Goal: Obtain resource: Obtain resource

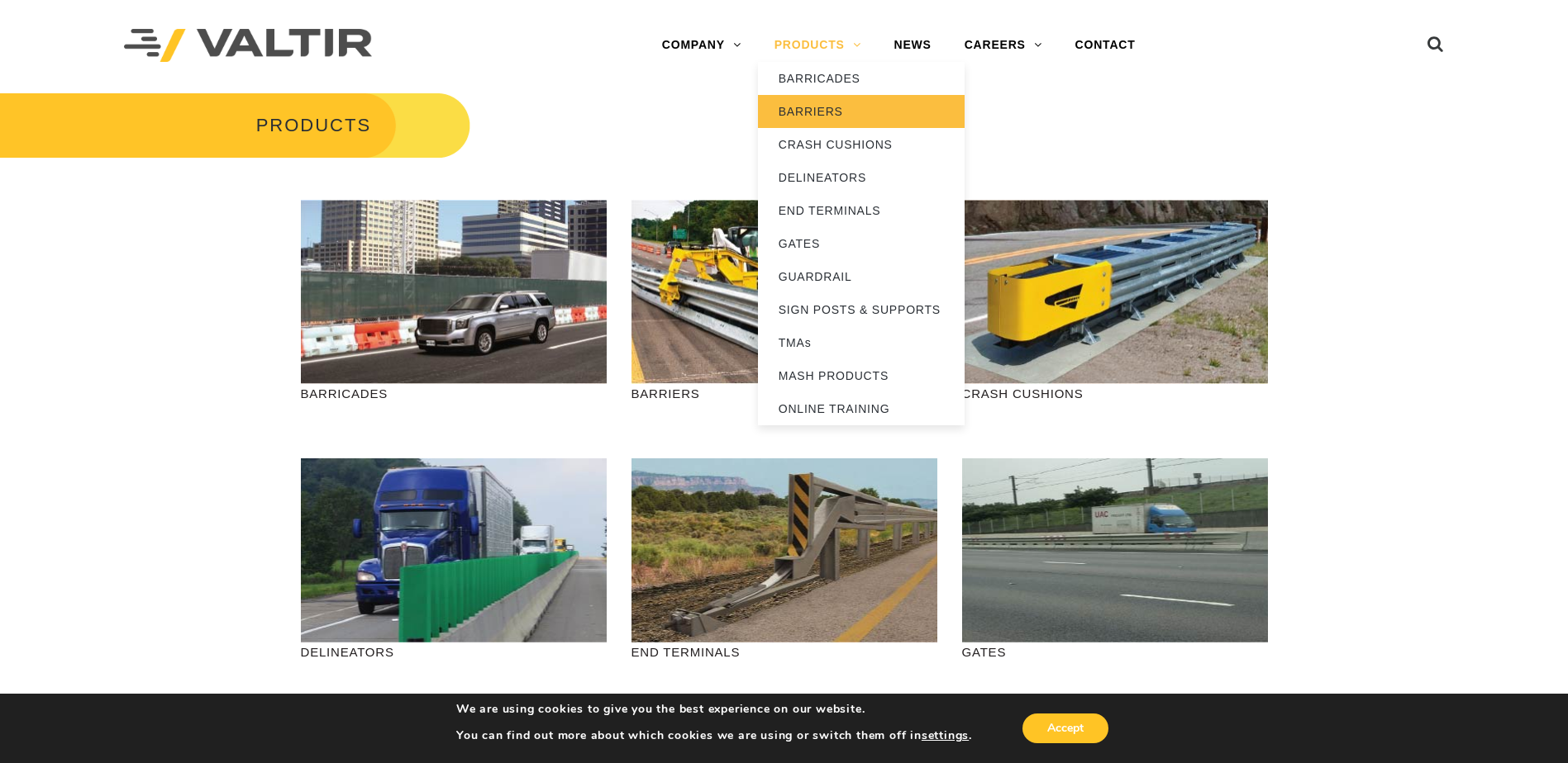
click at [819, 111] on link "BARRIERS" at bounding box center [861, 111] width 206 height 33
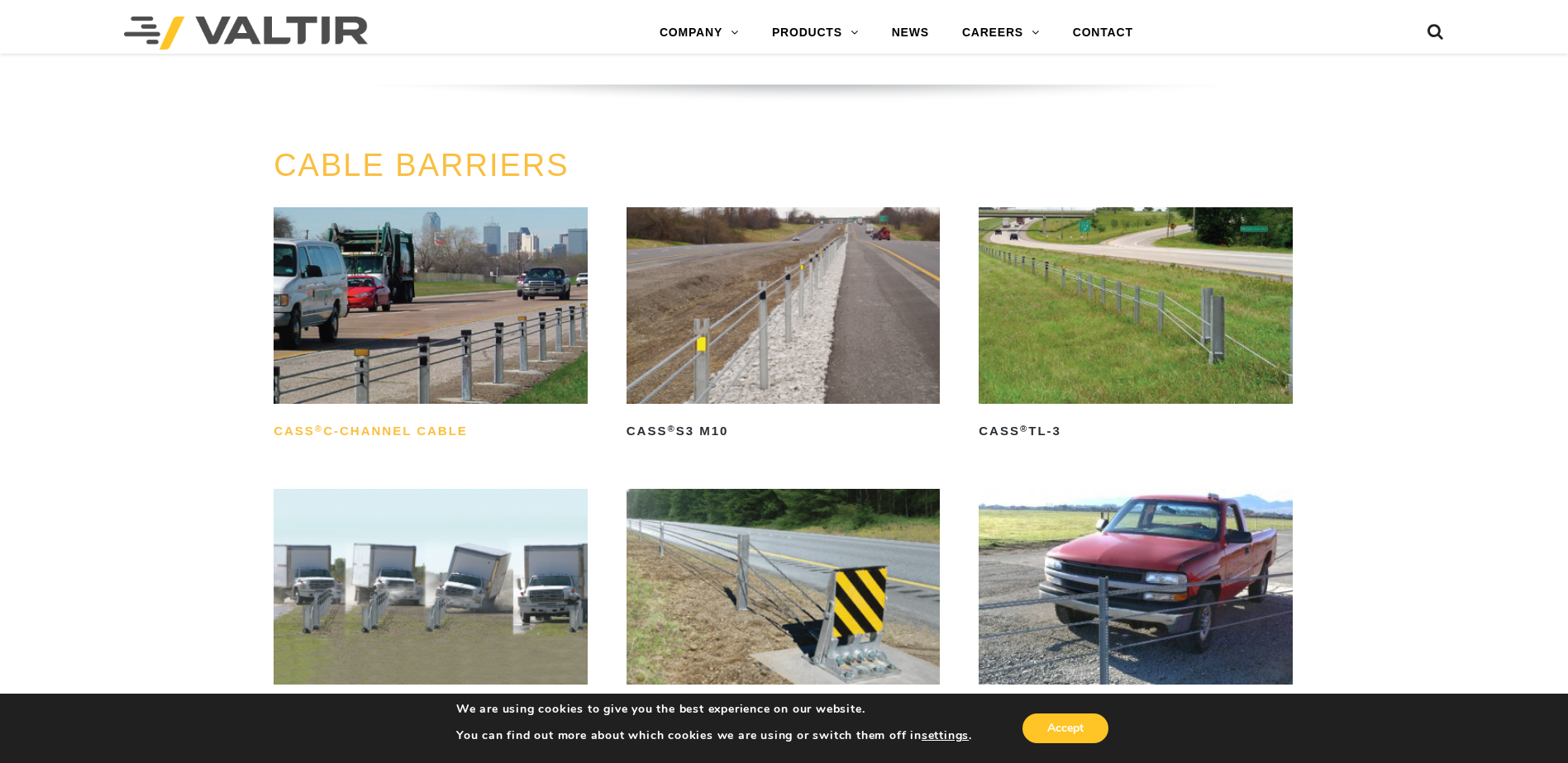
scroll to position [826, 0]
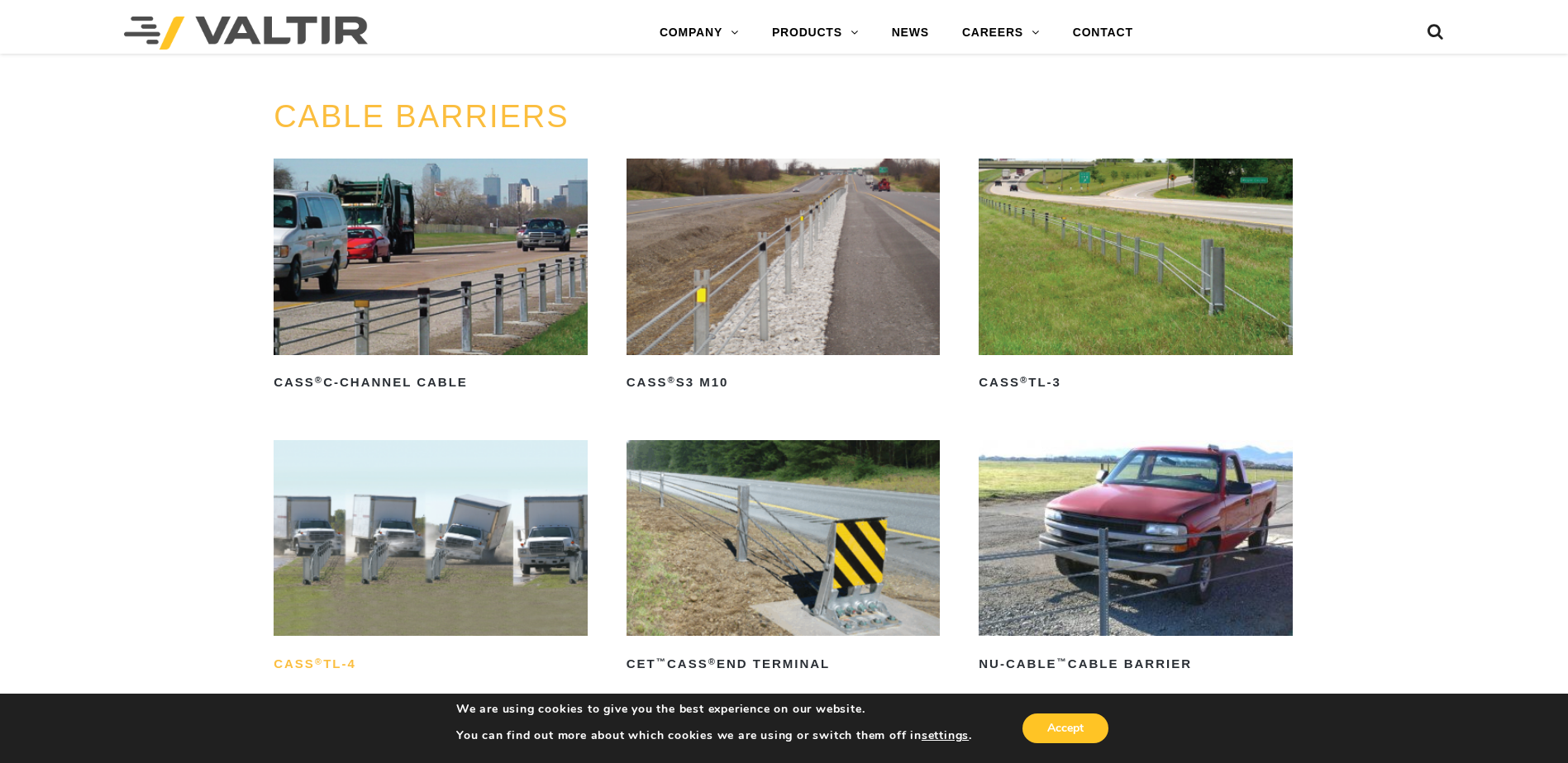
click at [354, 660] on h2 "CASS ® TL-4" at bounding box center [431, 664] width 314 height 26
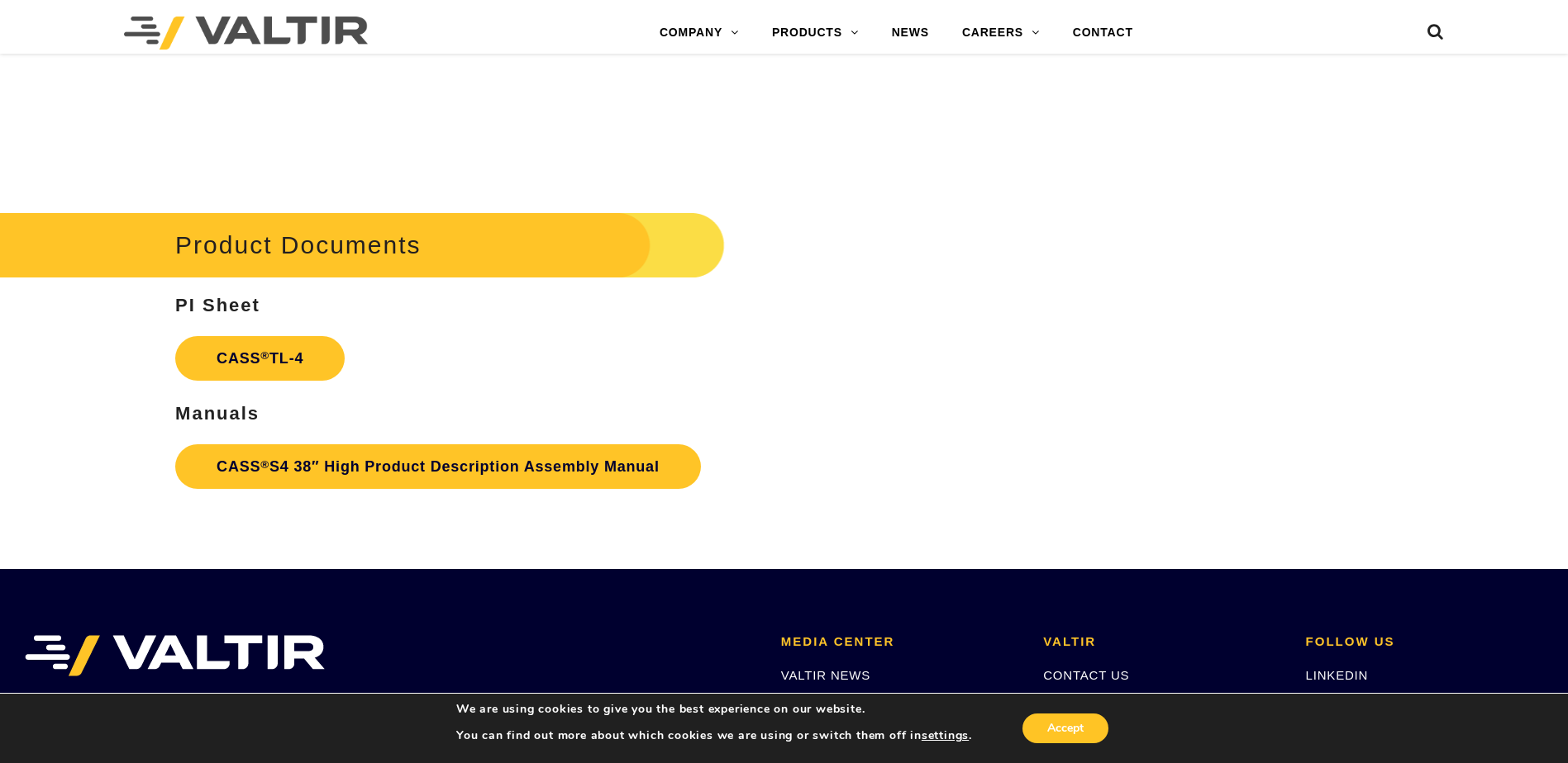
scroll to position [2395, 0]
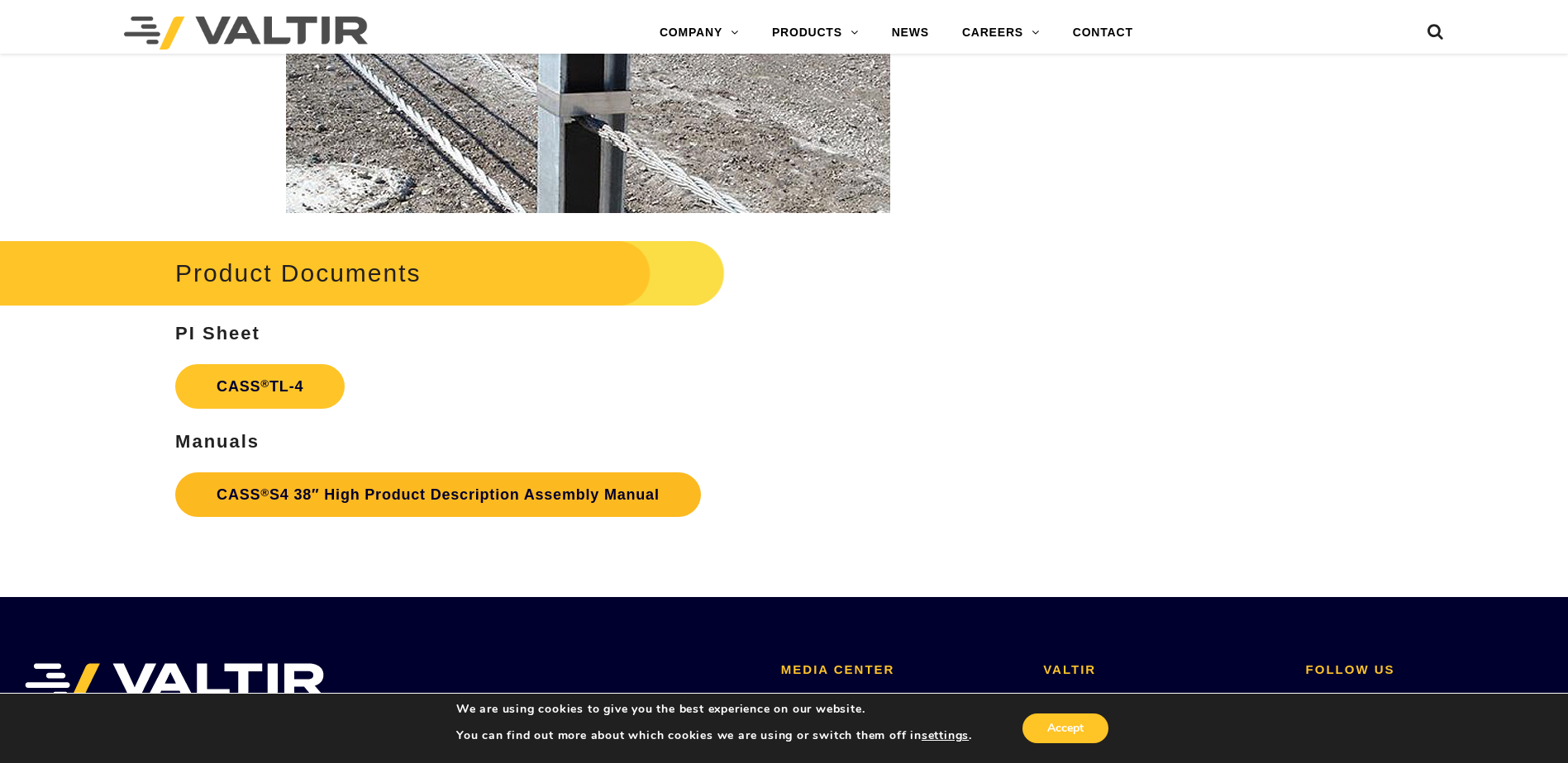
click at [377, 491] on link "CASS ® S4 38″ High Product Description Assembly Manual" at bounding box center [438, 495] width 526 height 45
